Goal: Download file/media: Obtain a digital file from the website

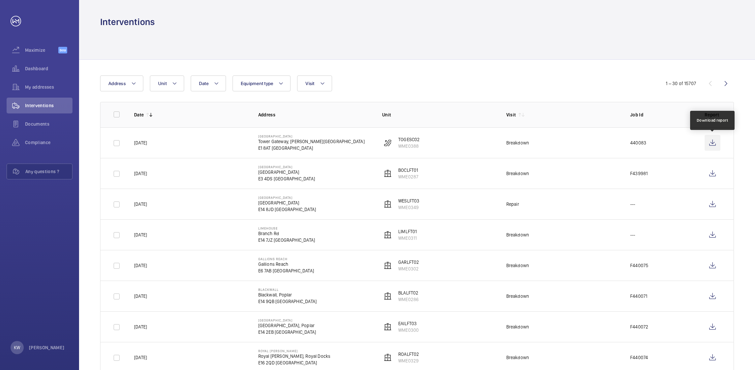
click at [715, 142] on wm-front-icon-button at bounding box center [713, 143] width 16 height 16
click at [46, 123] on span "Documents" at bounding box center [48, 124] width 47 height 7
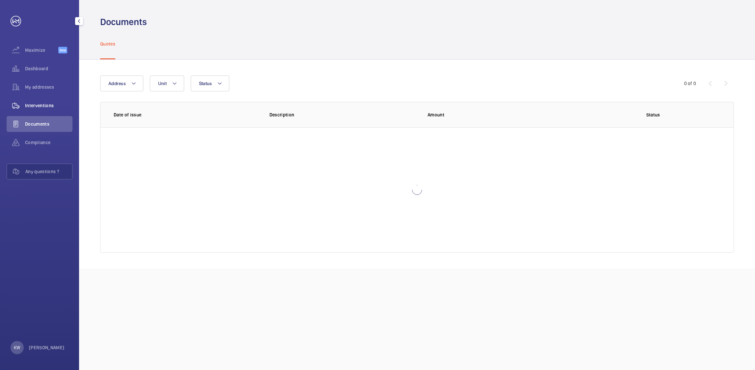
click at [43, 108] on span "Interventions" at bounding box center [48, 105] width 47 height 7
